Goal: Task Accomplishment & Management: Manage account settings

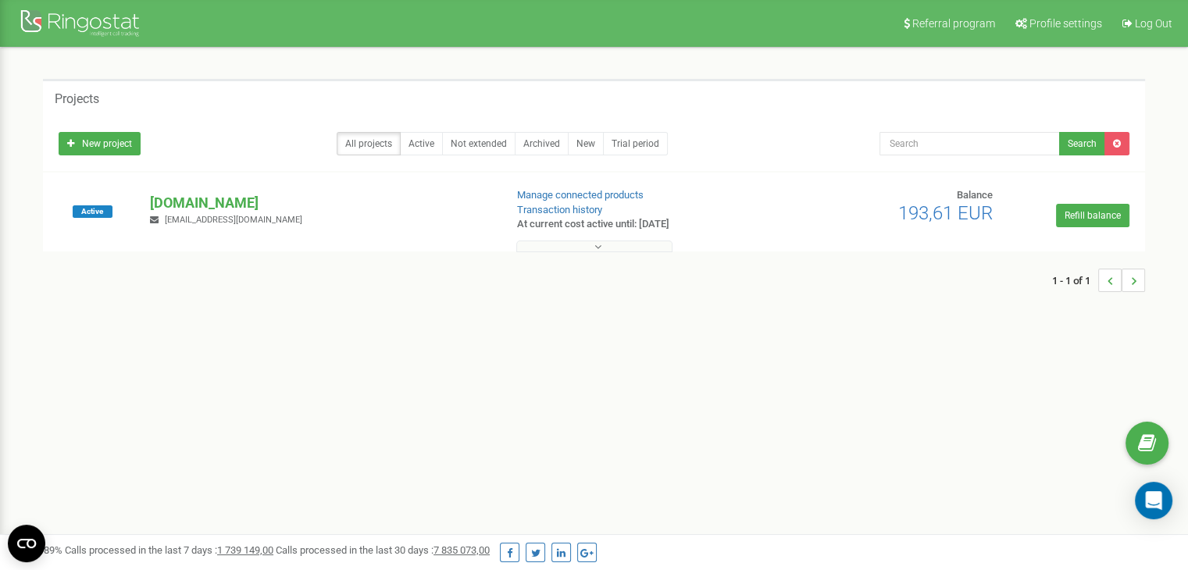
click at [547, 253] on div "1 - 1 of 1" at bounding box center [594, 280] width 1102 height 55
click at [561, 250] on button at bounding box center [594, 247] width 156 height 12
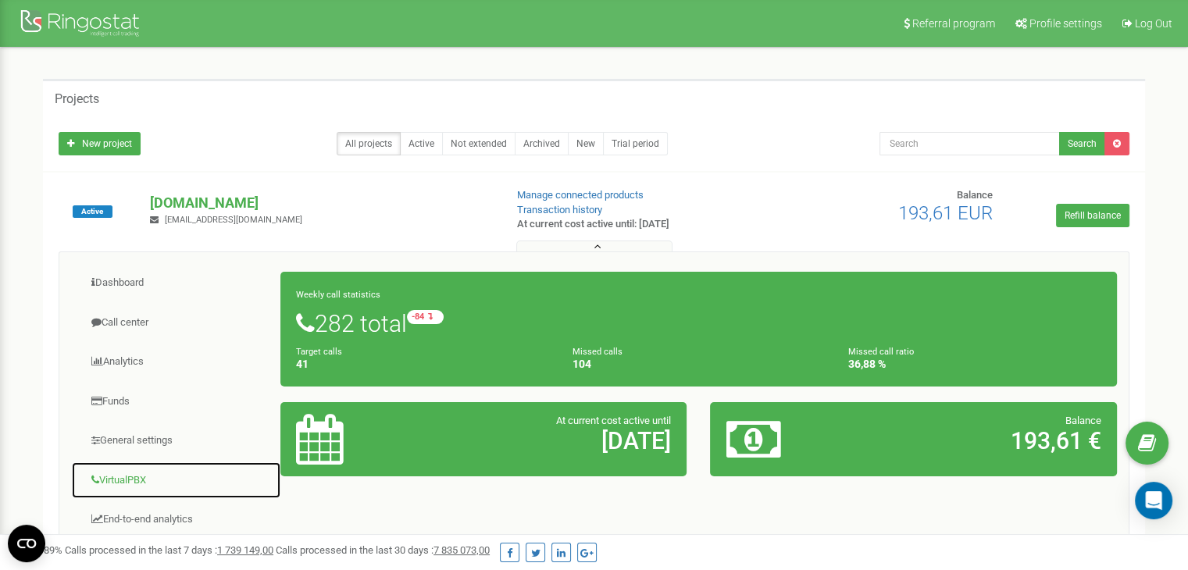
click at [130, 483] on link "VirtualPBX" at bounding box center [176, 481] width 210 height 38
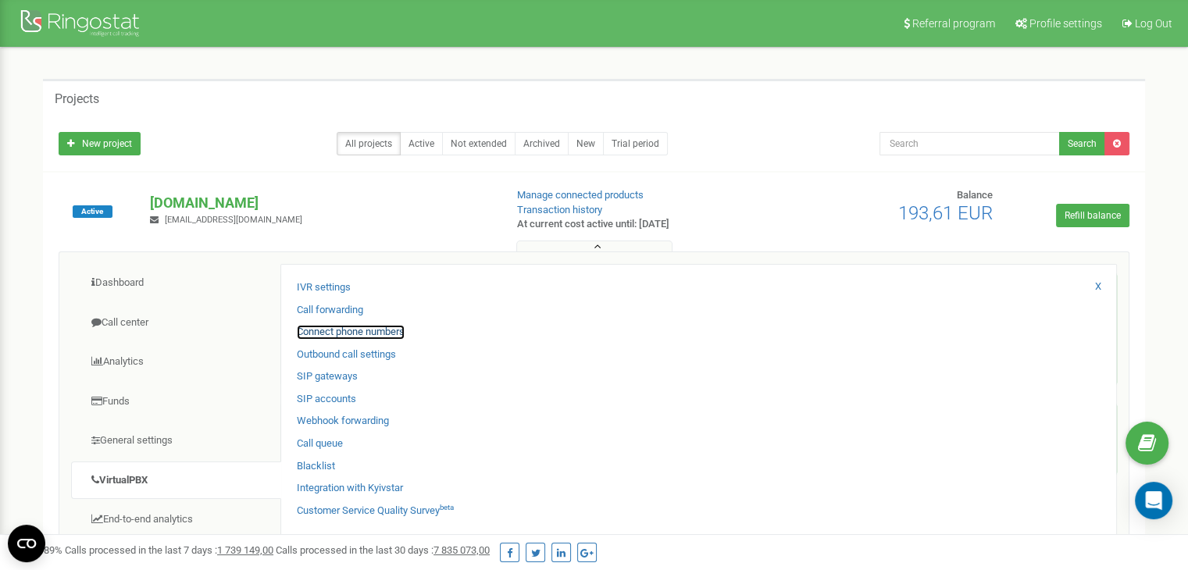
click at [322, 325] on link "Connect phone numbers" at bounding box center [351, 332] width 108 height 15
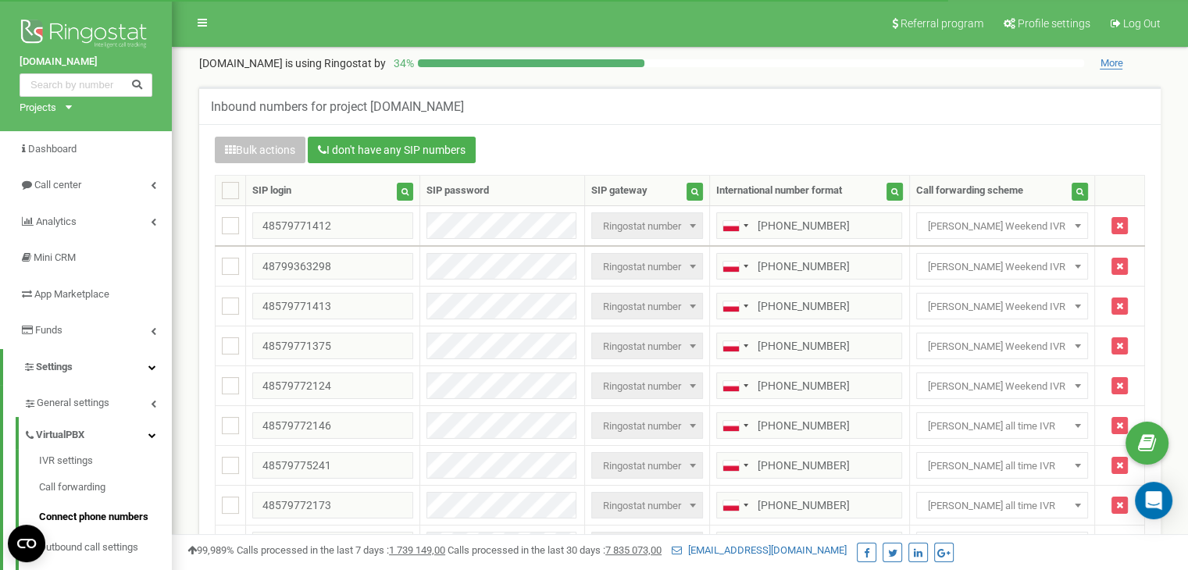
click at [993, 225] on span "[PERSON_NAME] Weekend IVR" at bounding box center [1002, 227] width 160 height 22
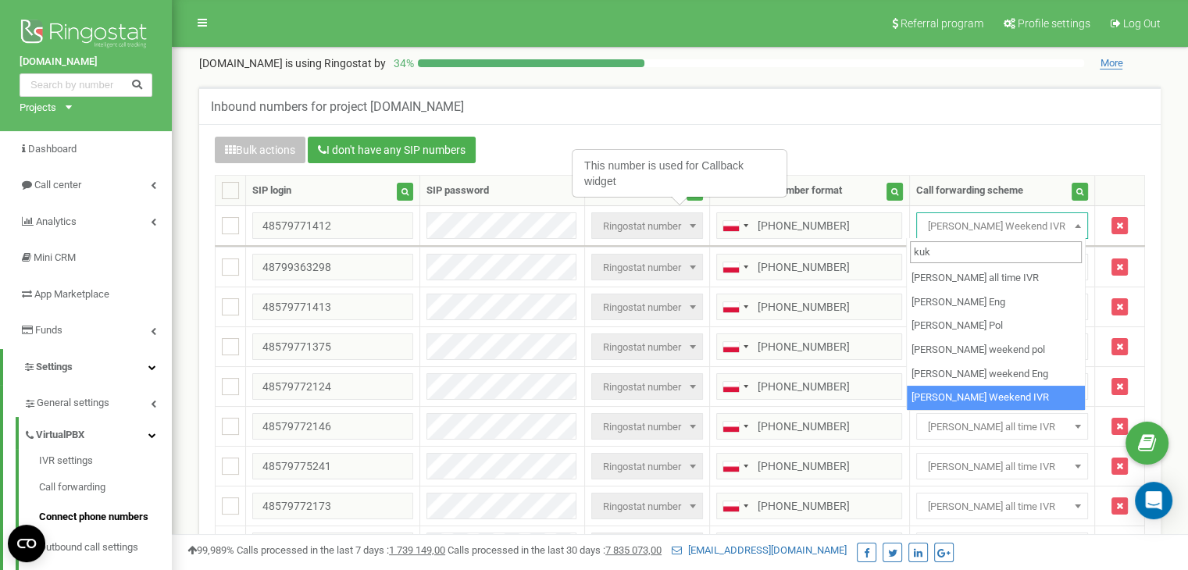
type input "kuk"
select select "266222"
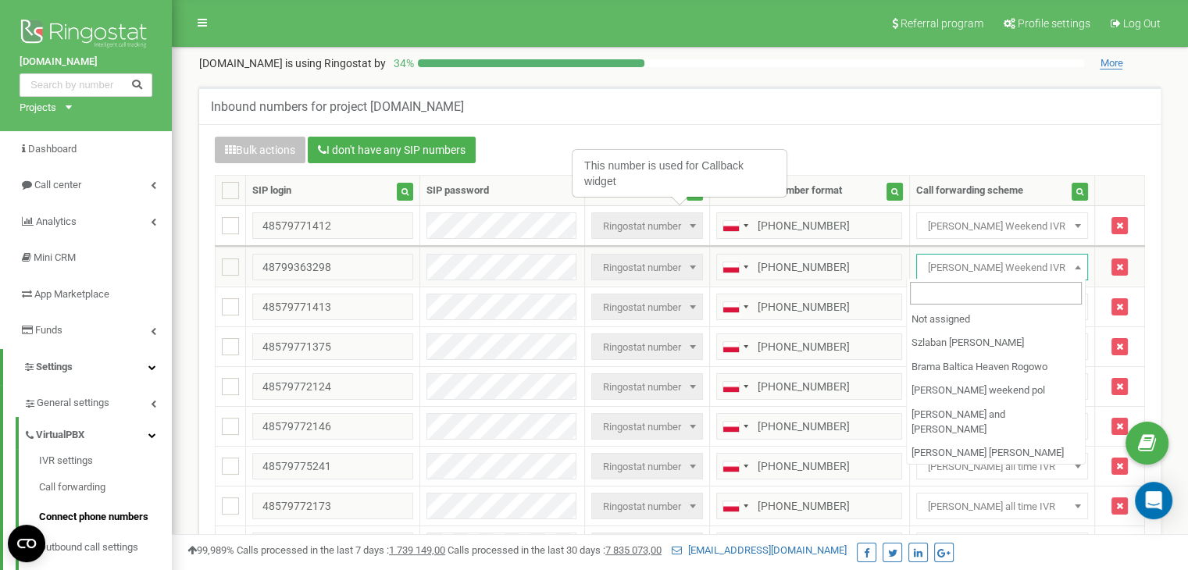
click at [956, 270] on span "[PERSON_NAME] Weekend IVR" at bounding box center [1002, 268] width 160 height 22
type input "a"
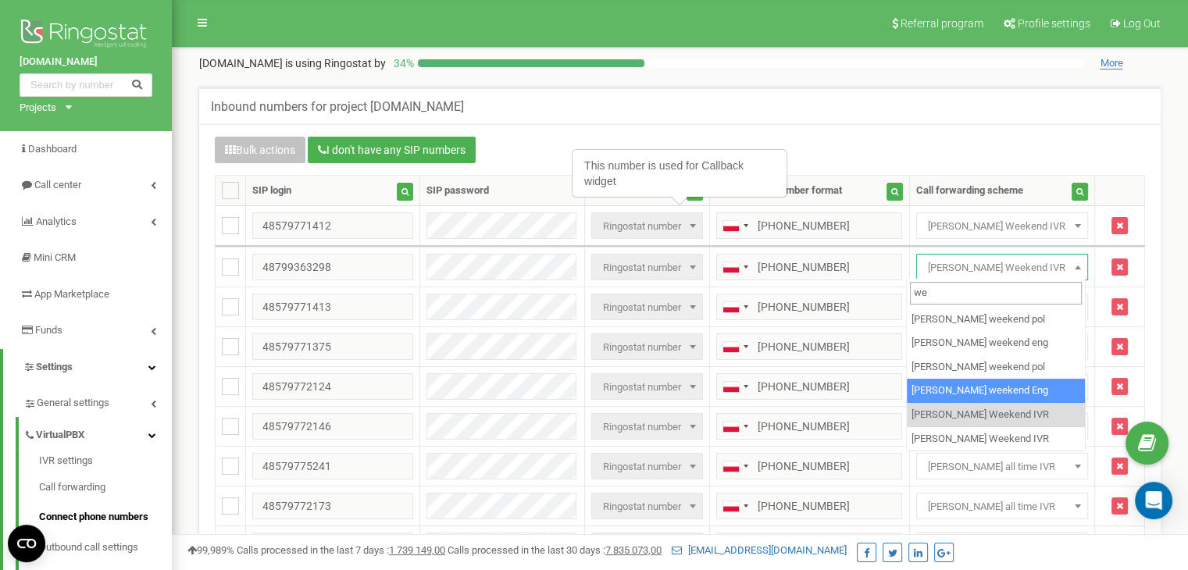
type input "we"
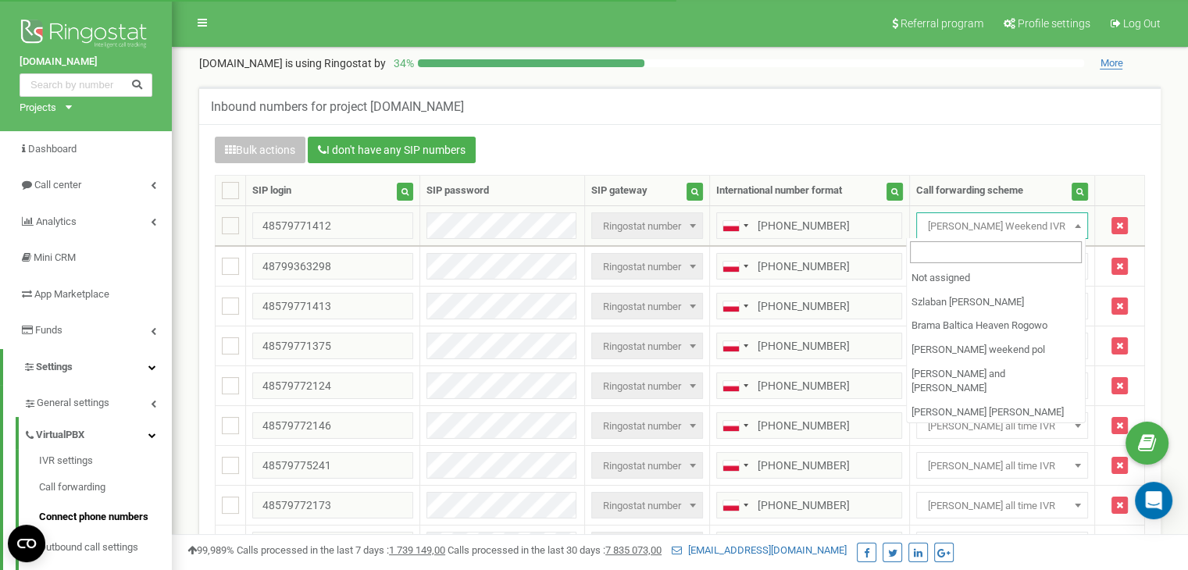
click at [1015, 225] on span "[PERSON_NAME] Weekend IVR" at bounding box center [1002, 227] width 160 height 22
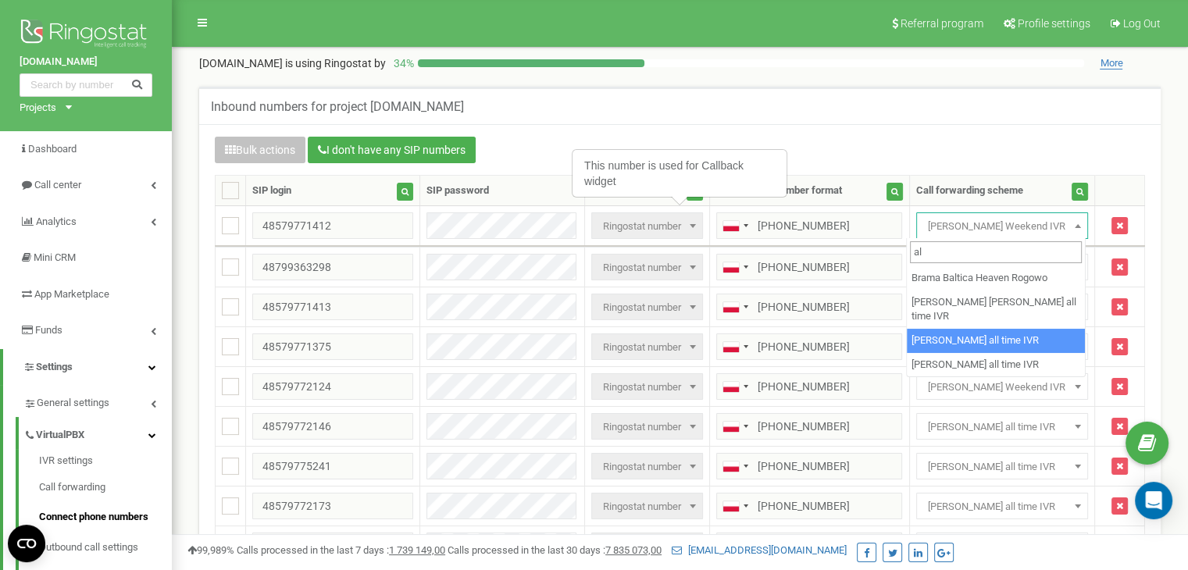
type input "al"
select select "233296"
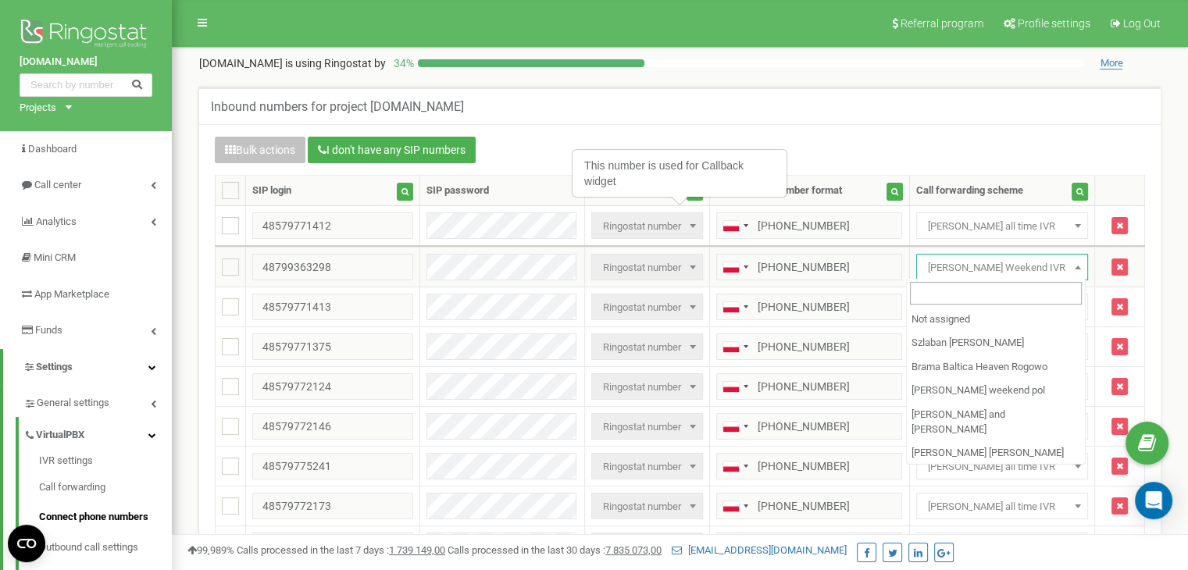
click at [987, 257] on span "[PERSON_NAME] Weekend IVR" at bounding box center [1002, 268] width 160 height 22
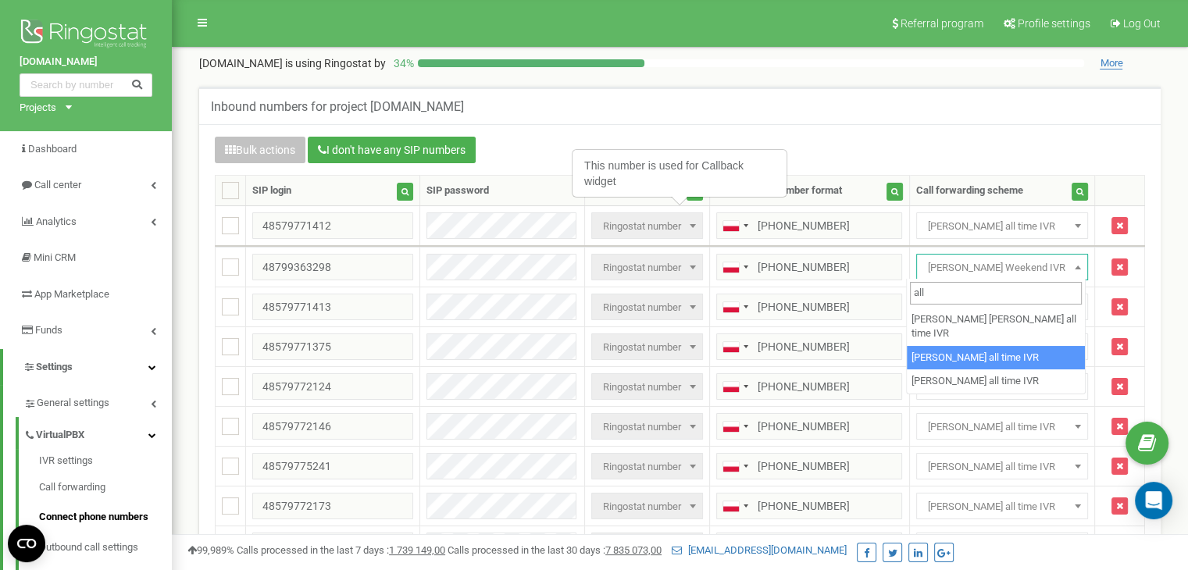
type input "all"
select select "233296"
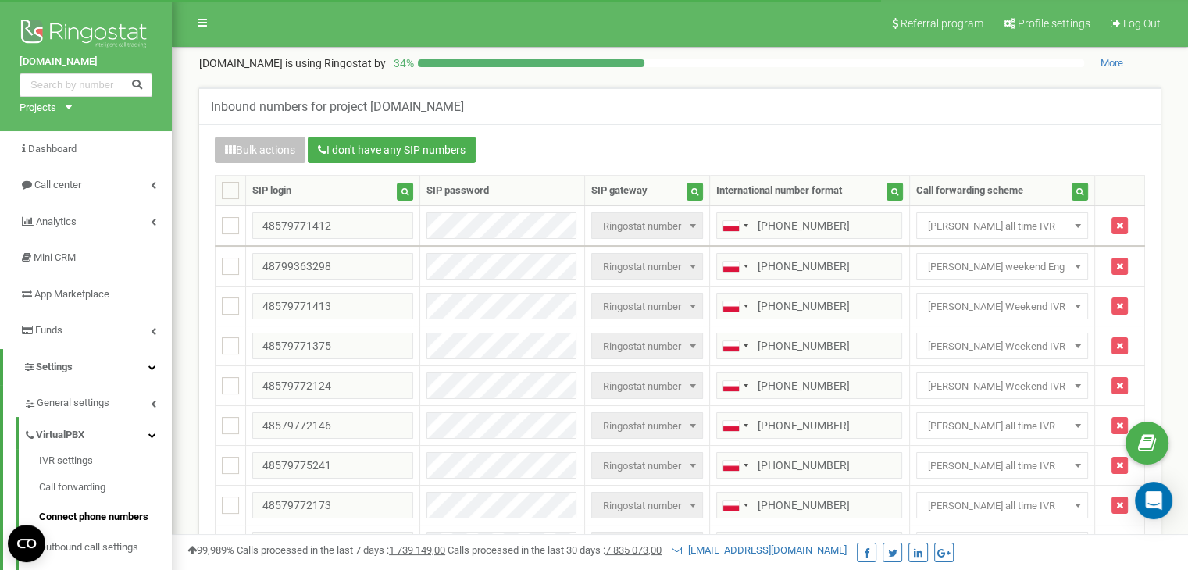
click at [969, 298] on span "[PERSON_NAME] Weekend IVR" at bounding box center [1002, 307] width 160 height 22
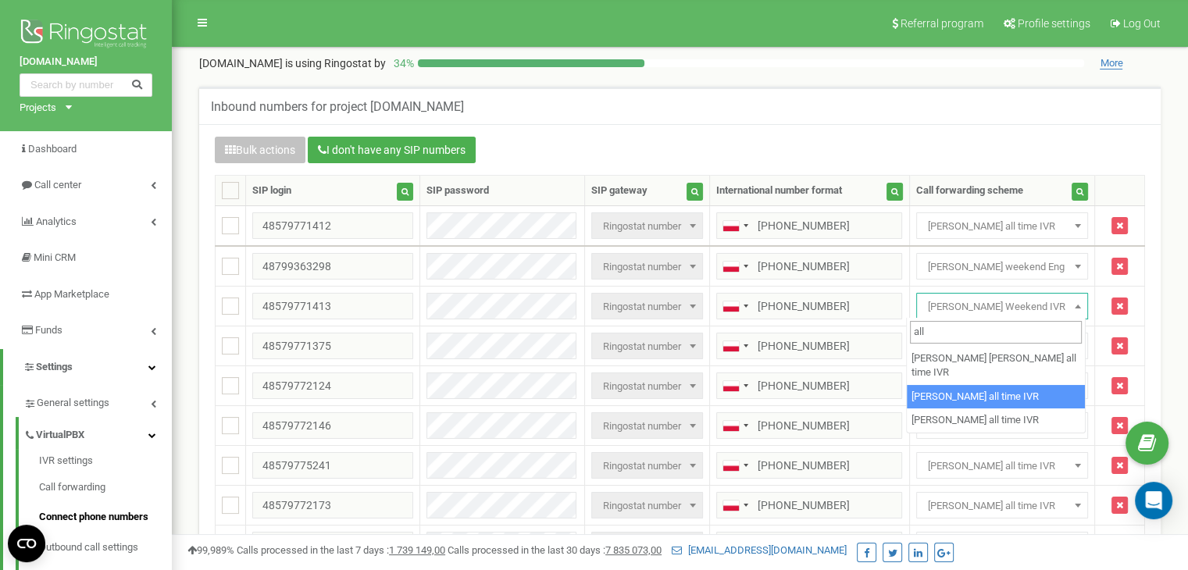
type input "all"
select select "233296"
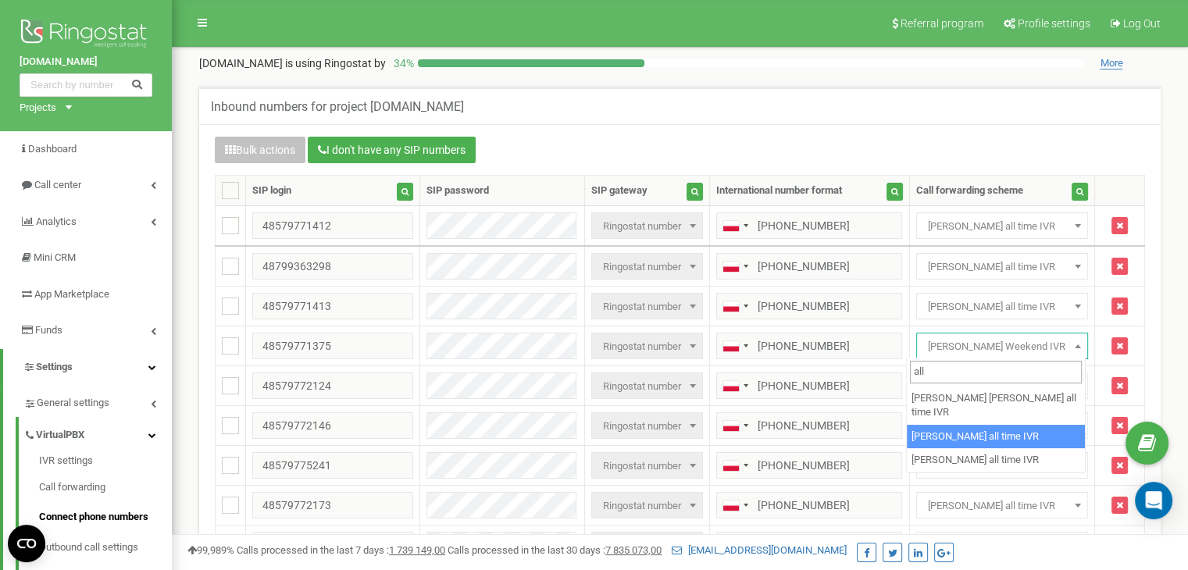
type input "all"
select select "233296"
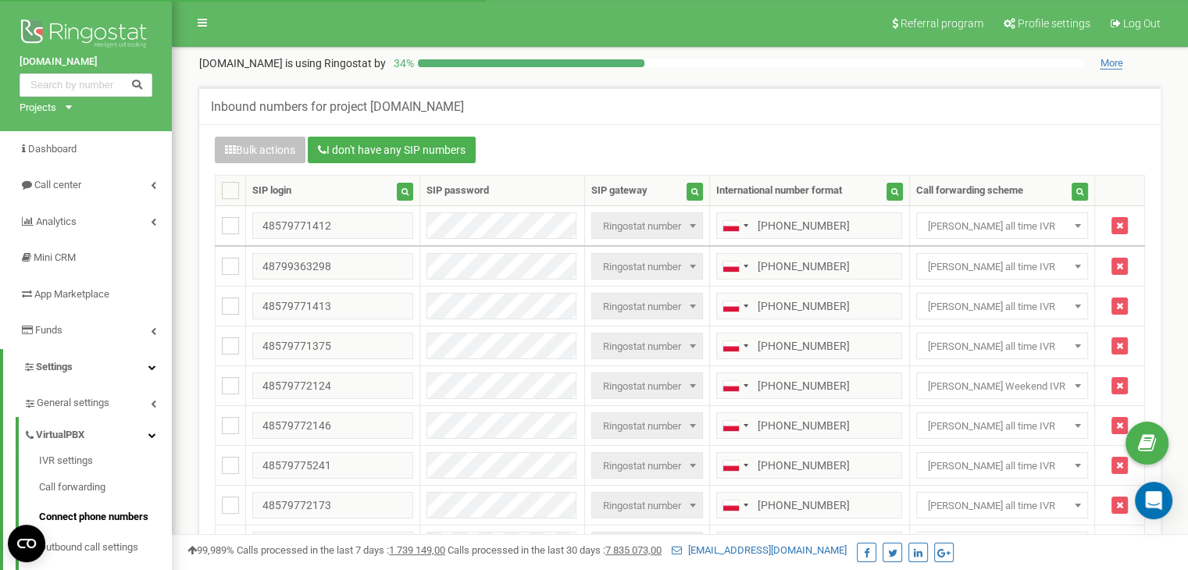
click at [986, 388] on span "[PERSON_NAME] Weekend IVR" at bounding box center [1002, 387] width 160 height 22
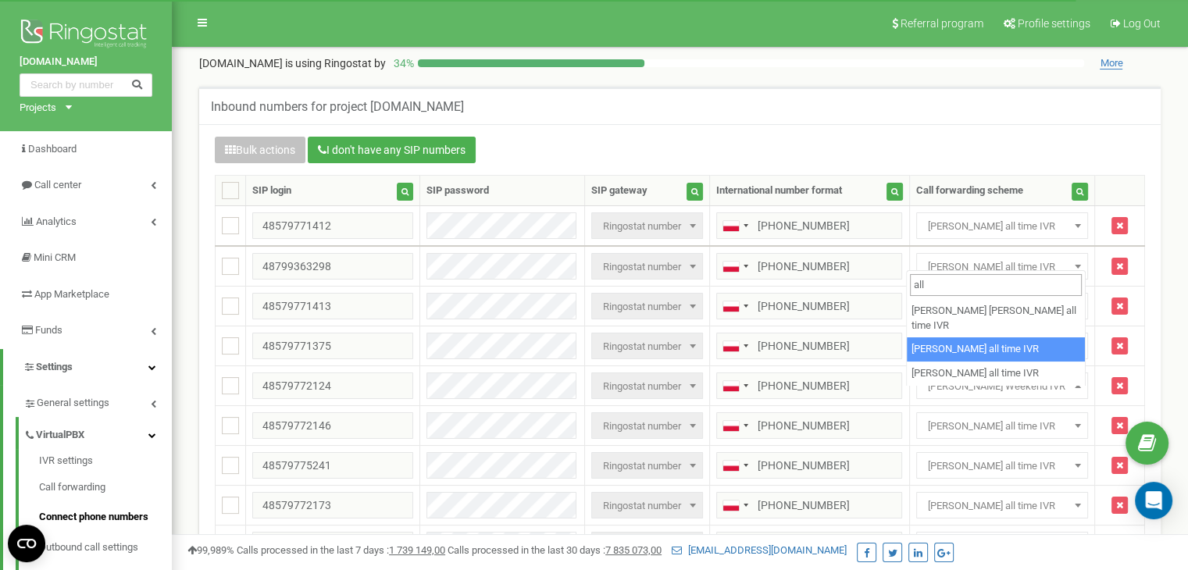
type input "all"
select select "233296"
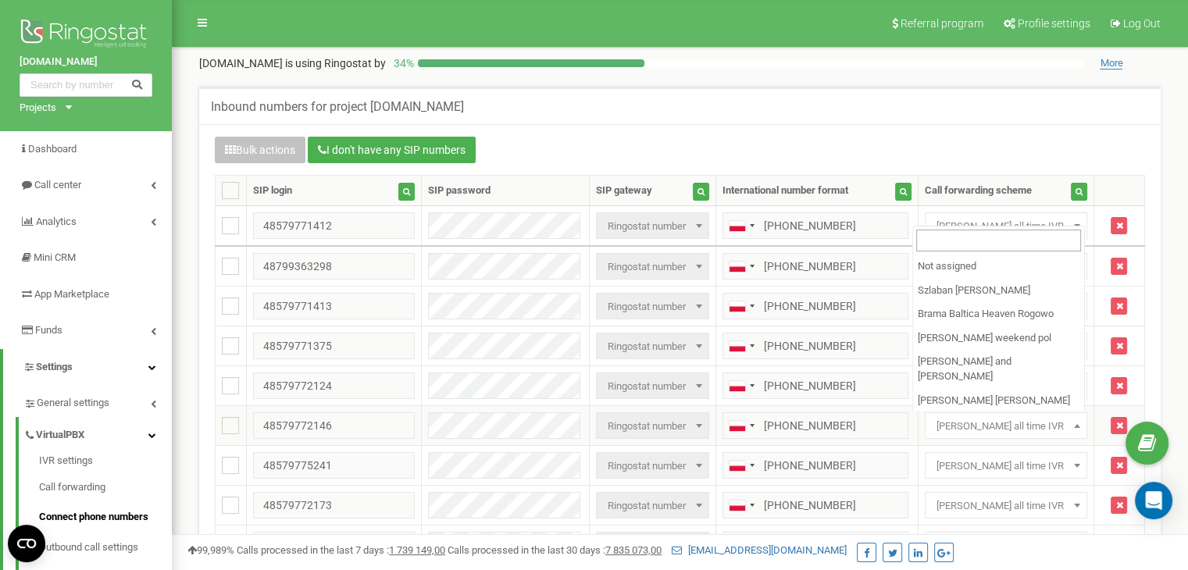
click at [965, 426] on span "[PERSON_NAME] all time IVR" at bounding box center [1006, 427] width 152 height 22
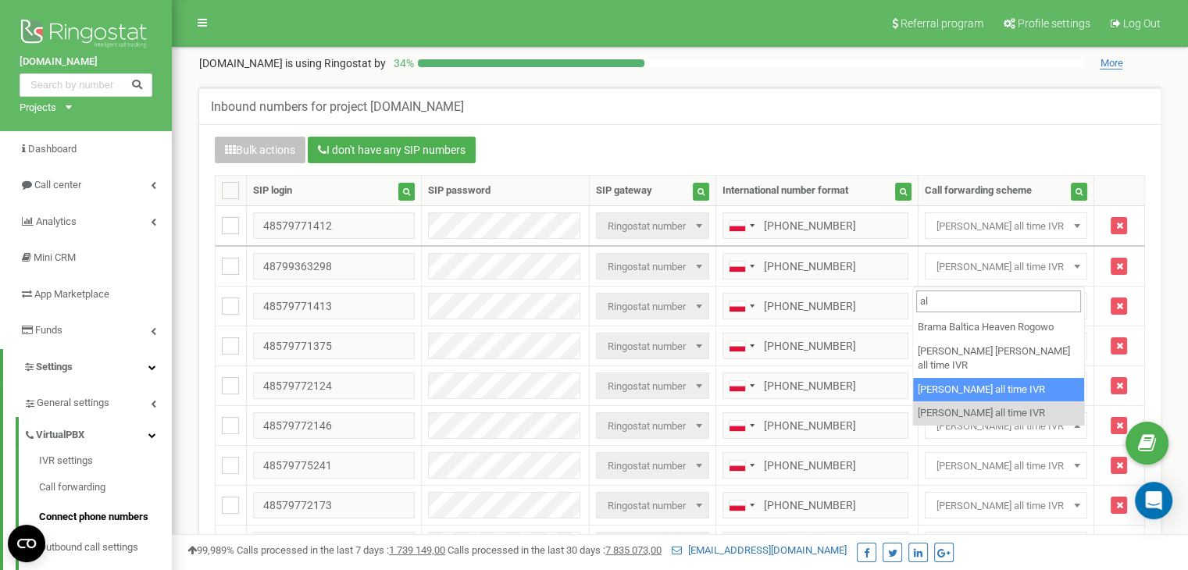
type input "al"
select select "233296"
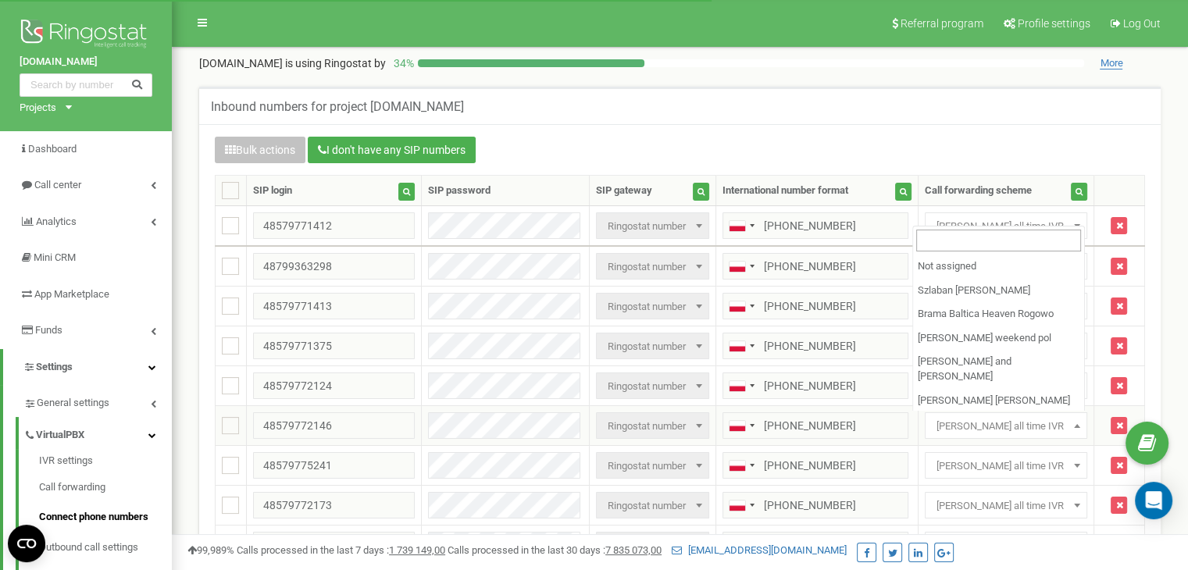
click at [961, 427] on span "[PERSON_NAME] all time IVR" at bounding box center [1006, 427] width 152 height 22
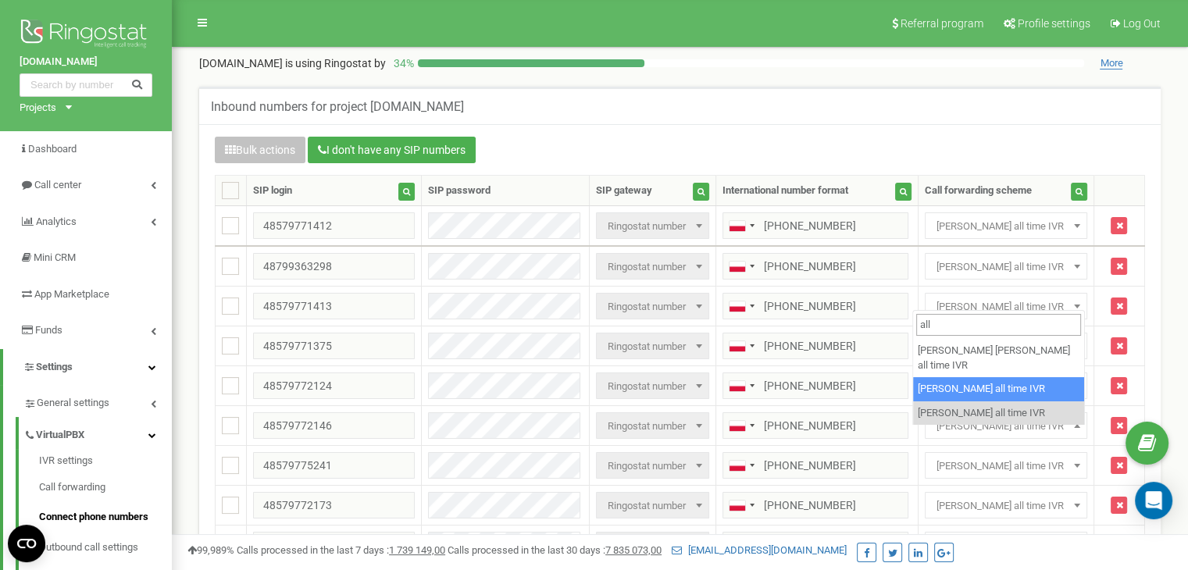
type input "all"
select select "233296"
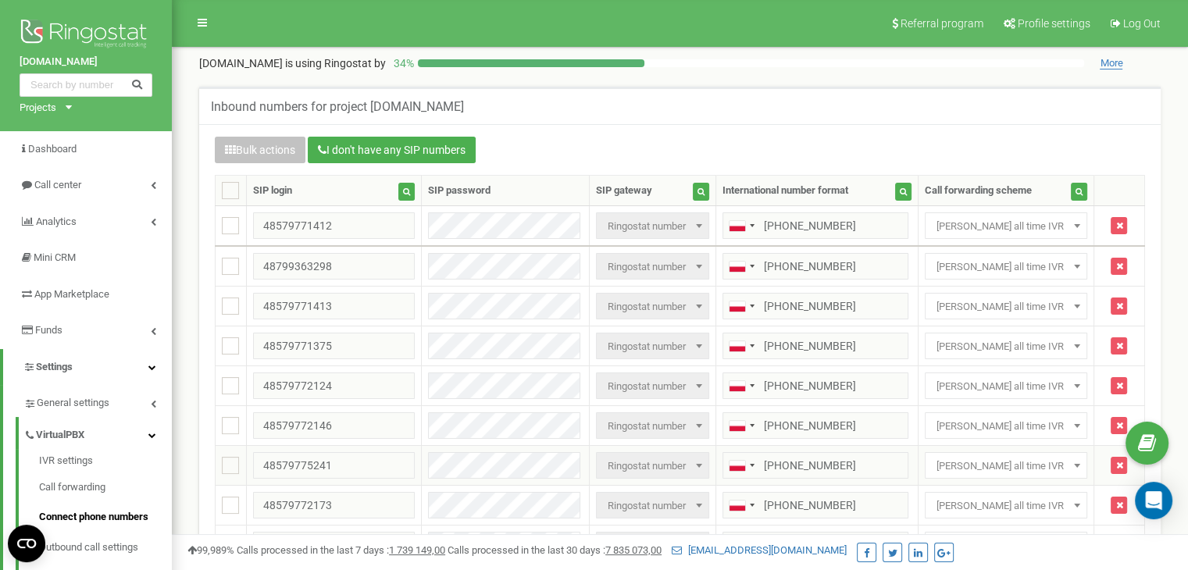
click at [947, 448] on td "Not assigned Szlaban Shellter Rogowo Brama Baltica Heaven Rogowo Damian Kosińsk…" at bounding box center [1006, 466] width 176 height 40
click at [951, 463] on span "[PERSON_NAME] all time IVR" at bounding box center [1006, 466] width 152 height 22
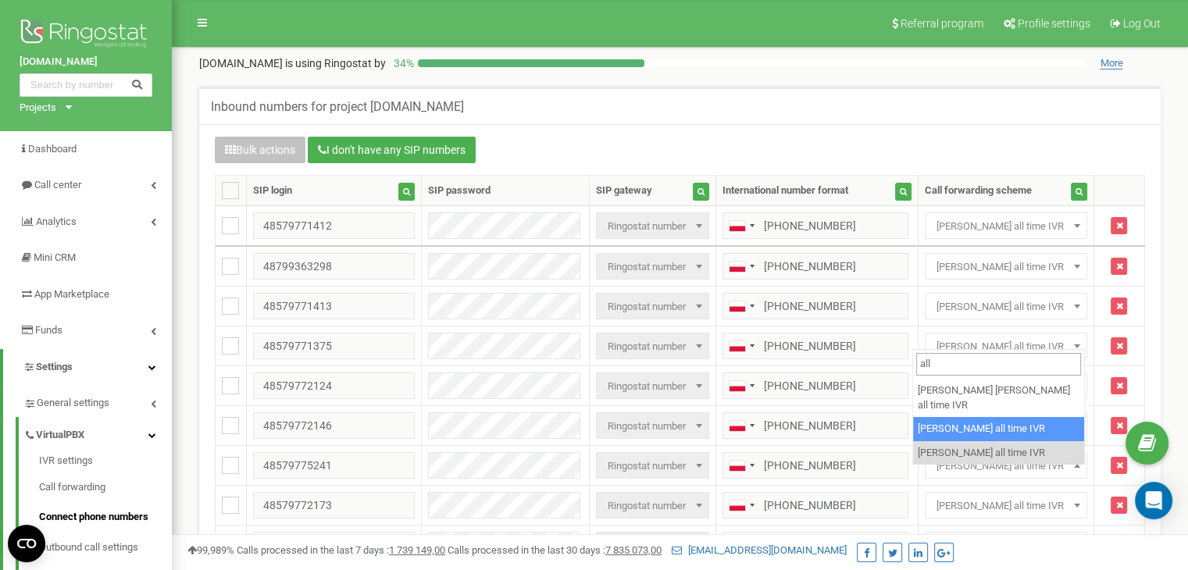
type input "all"
select select "233296"
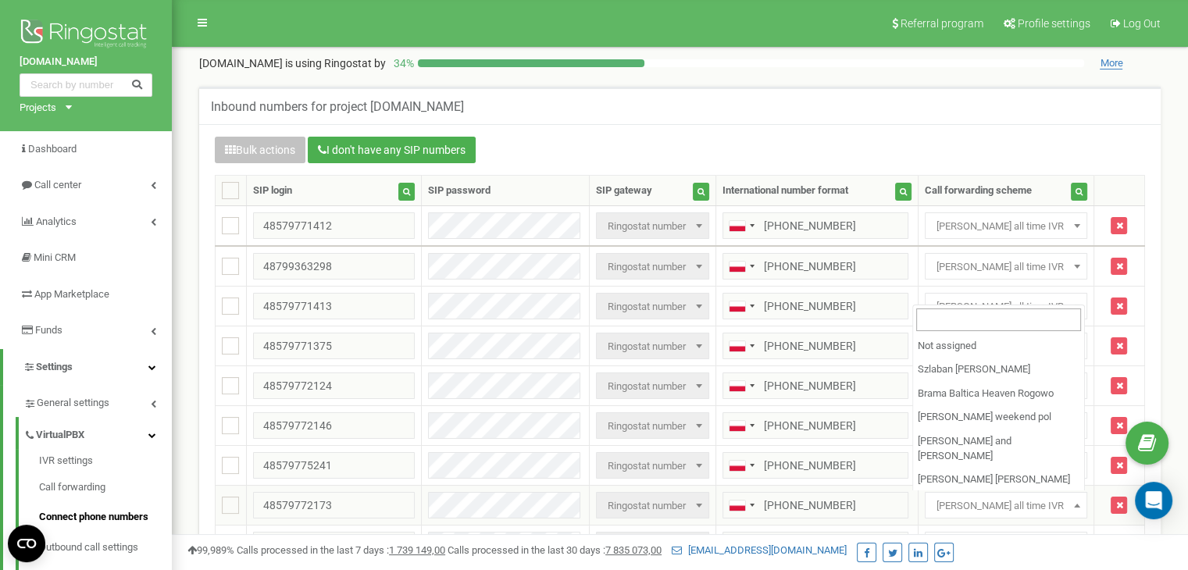
click at [952, 501] on span "[PERSON_NAME] all time IVR" at bounding box center [1006, 506] width 152 height 22
type input "s"
click at [965, 495] on span "[PERSON_NAME] all time IVR" at bounding box center [1006, 506] width 152 height 22
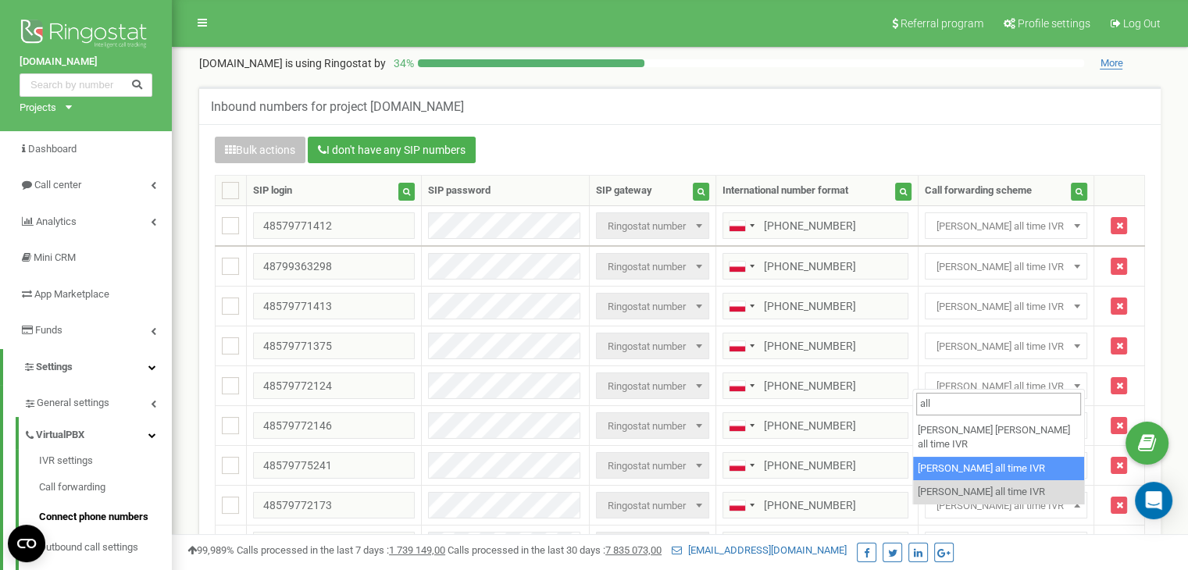
type input "all"
select select "233296"
